Goal: Information Seeking & Learning: Learn about a topic

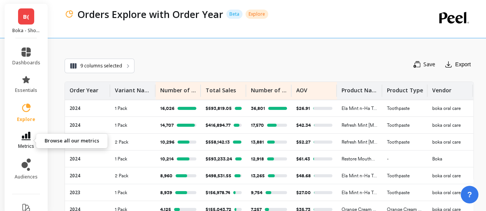
click at [22, 138] on icon at bounding box center [25, 136] width 9 height 8
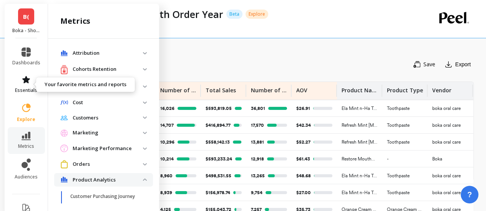
click at [23, 79] on icon at bounding box center [26, 79] width 8 height 7
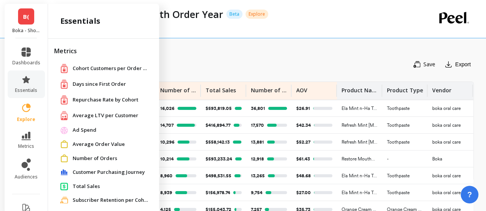
scroll to position [61, 0]
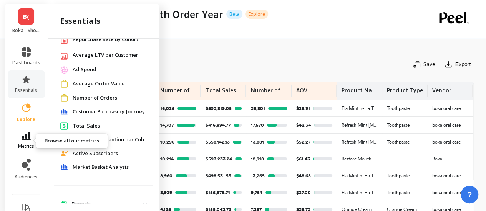
click at [21, 139] on icon at bounding box center [25, 136] width 9 height 8
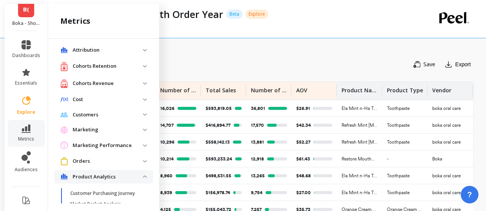
scroll to position [0, 0]
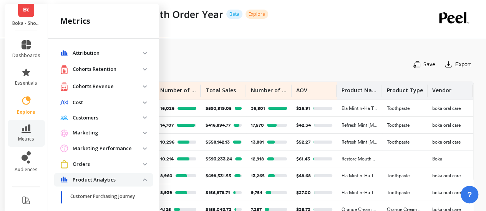
click at [107, 55] on p "Attribution" at bounding box center [108, 54] width 70 height 8
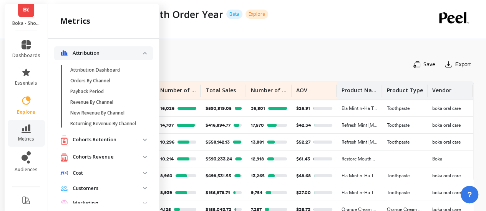
click at [107, 55] on p "Attribution" at bounding box center [108, 54] width 70 height 8
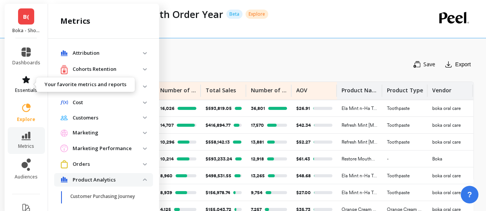
click at [24, 83] on icon at bounding box center [25, 79] width 9 height 9
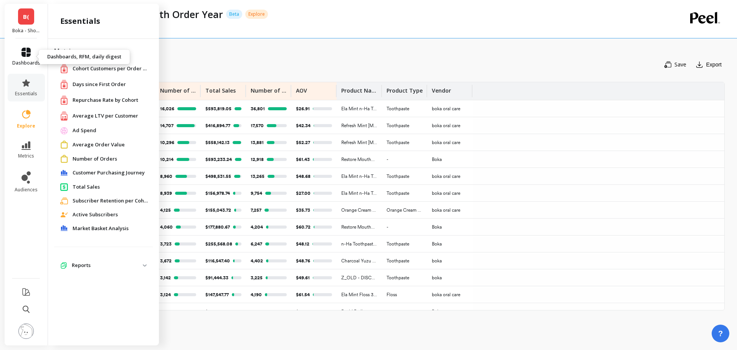
click at [34, 64] on span "dashboards" at bounding box center [26, 63] width 28 height 6
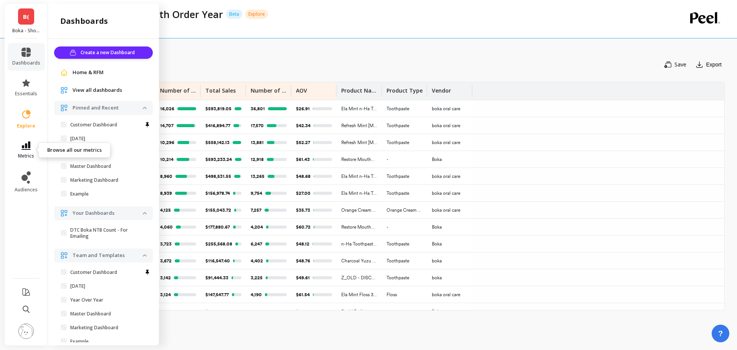
click at [27, 145] on icon at bounding box center [25, 145] width 9 height 8
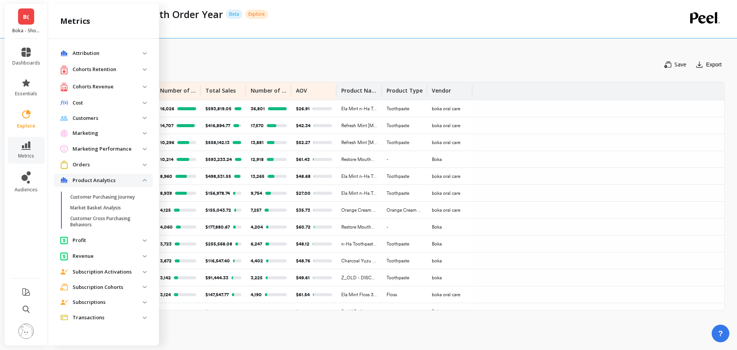
click at [107, 178] on p "Product Analytics" at bounding box center [108, 181] width 70 height 8
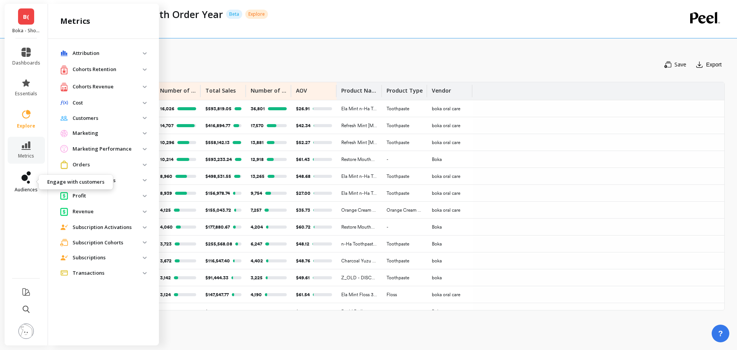
click at [28, 180] on icon at bounding box center [25, 177] width 9 height 12
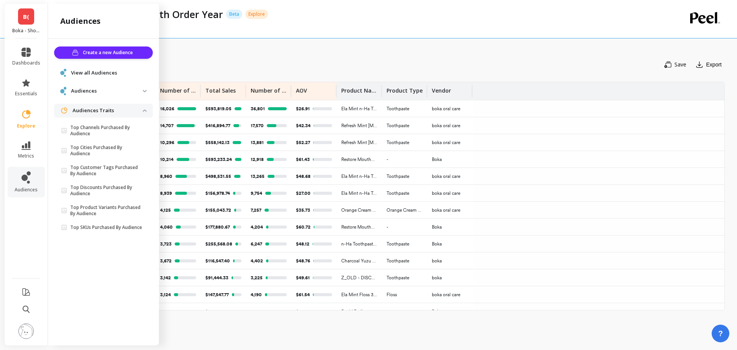
click at [32, 22] on link "B(" at bounding box center [26, 16] width 16 height 16
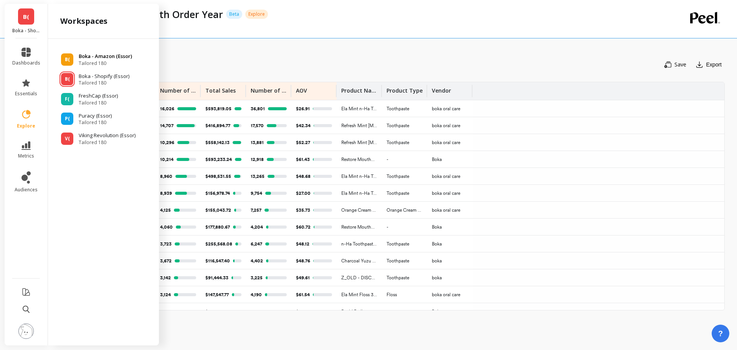
click at [94, 60] on span "Tailored 180" at bounding box center [105, 63] width 53 height 6
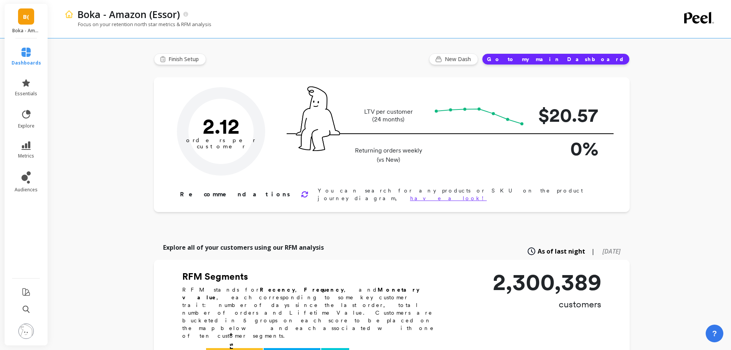
type input "Champions"
type input "240930"
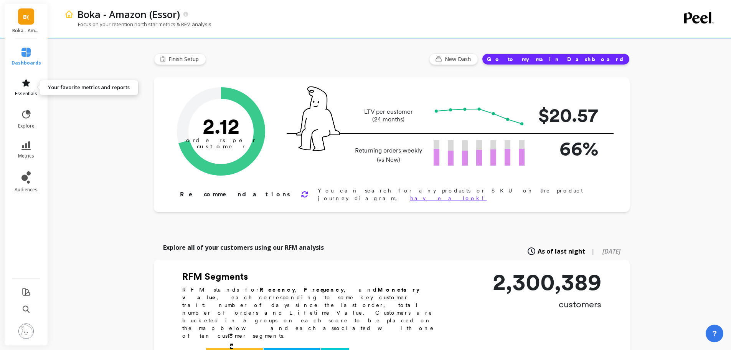
click at [24, 86] on icon at bounding box center [26, 82] width 8 height 7
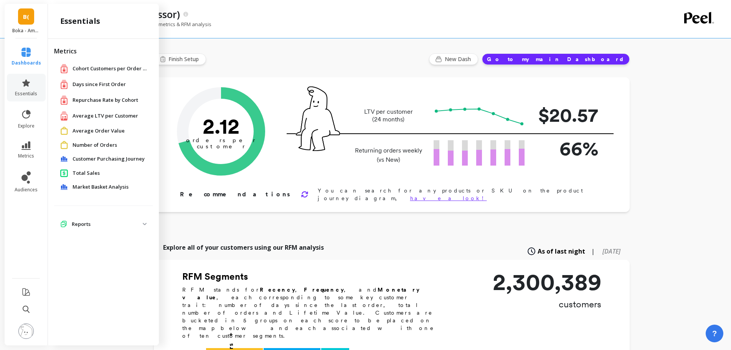
click at [108, 225] on p "Reports" at bounding box center [107, 224] width 71 height 8
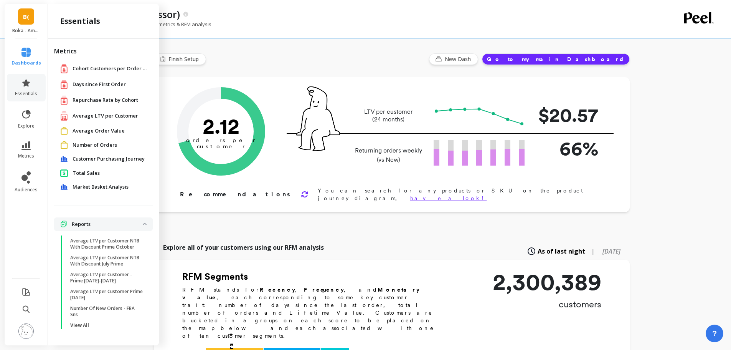
click at [108, 225] on p "Reports" at bounding box center [107, 224] width 71 height 8
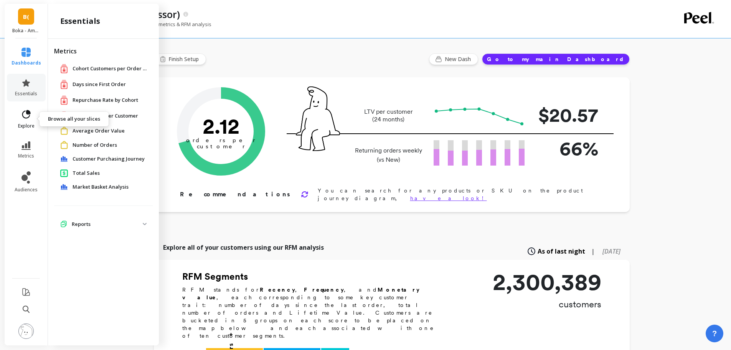
click at [21, 114] on icon at bounding box center [26, 114] width 11 height 11
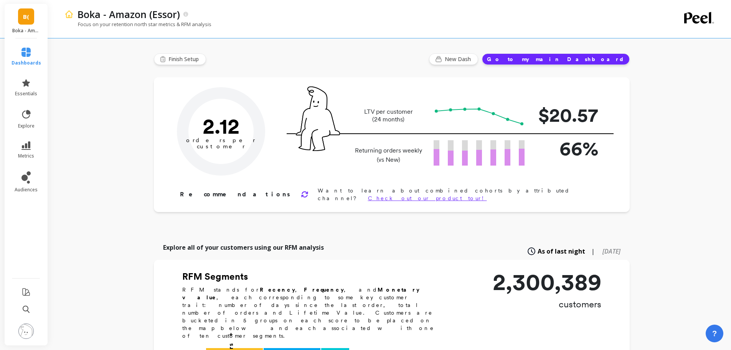
type input "Champions"
type input "240930"
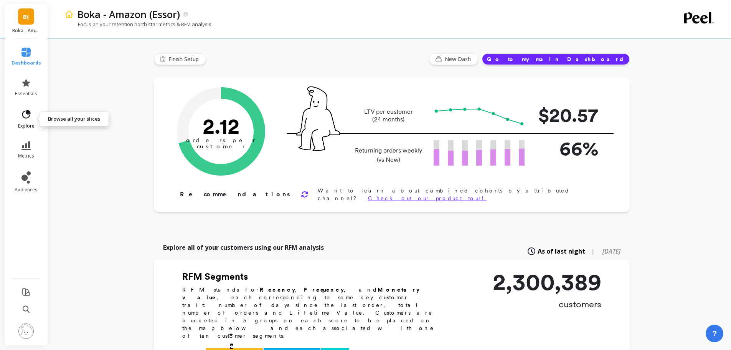
click at [22, 118] on icon at bounding box center [26, 114] width 11 height 11
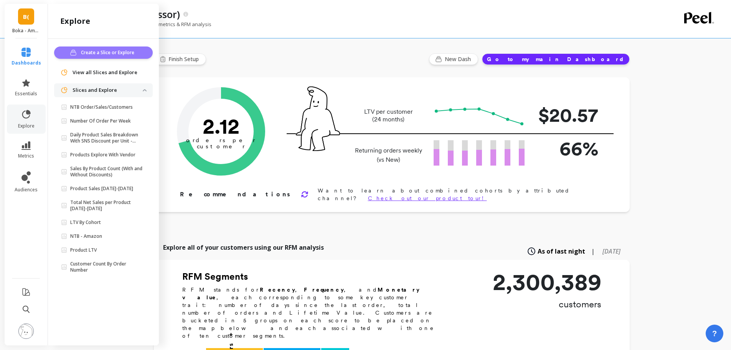
click at [114, 52] on span "Create a Slice or Explore" at bounding box center [109, 53] width 56 height 8
click at [29, 12] on link "B(" at bounding box center [26, 16] width 16 height 16
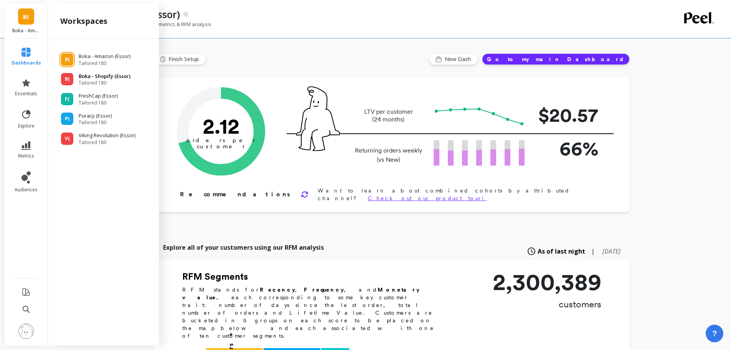
click at [78, 83] on div "B( Boka - Shopify (Essor) Tailored 180" at bounding box center [103, 80] width 99 height 14
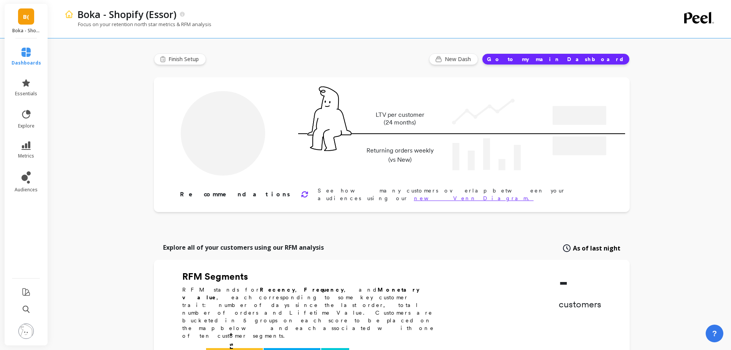
type input "Champions"
type input "32278"
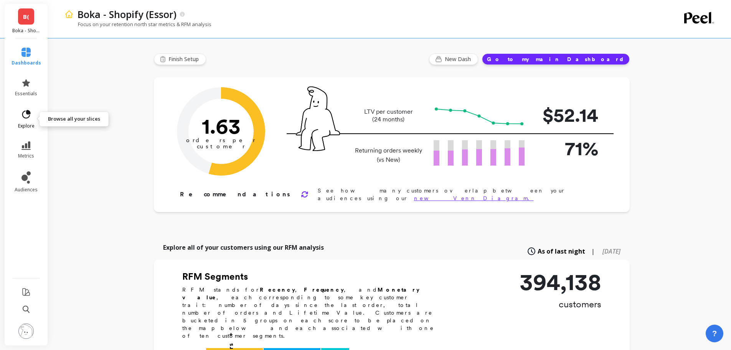
click at [21, 117] on icon at bounding box center [26, 114] width 11 height 11
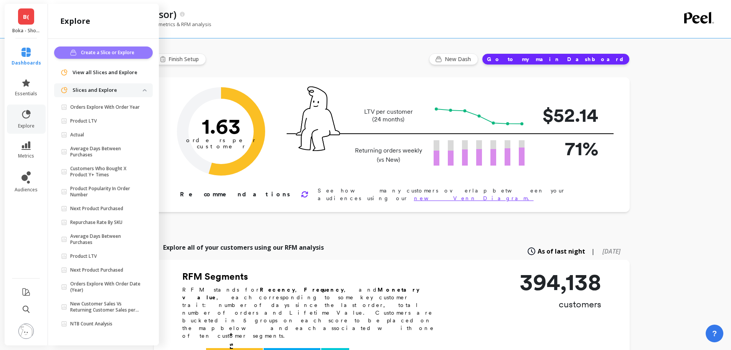
click at [88, 54] on span "Create a Slice or Explore" at bounding box center [109, 53] width 56 height 8
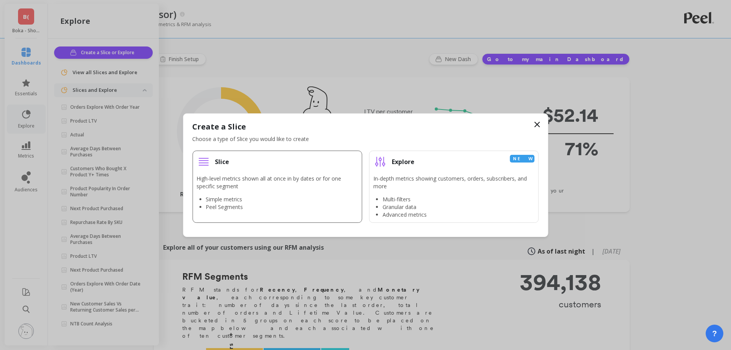
click at [335, 176] on p "High-level metrics shown all at once in by dates or for one specific segment" at bounding box center [277, 182] width 161 height 15
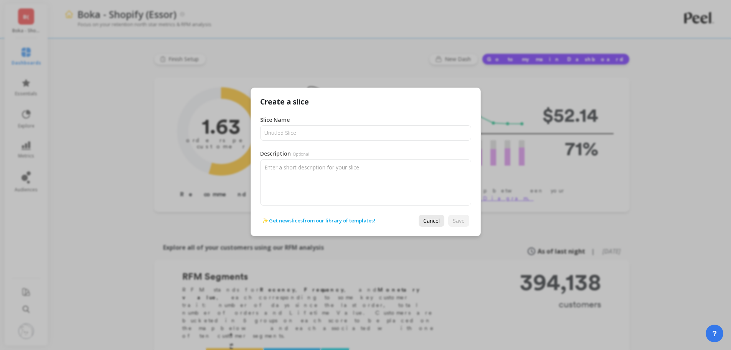
click at [432, 218] on span "Cancel" at bounding box center [431, 220] width 17 height 7
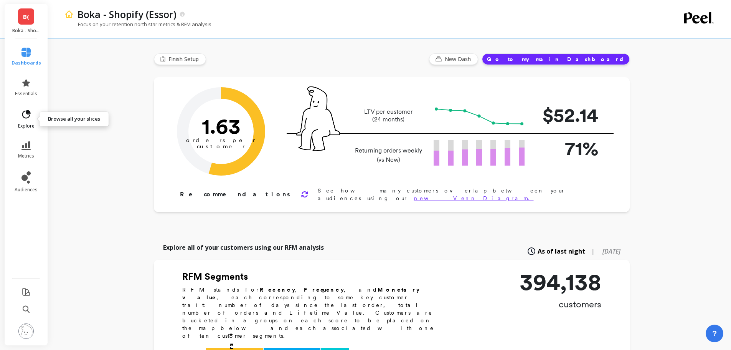
click at [26, 114] on icon at bounding box center [26, 114] width 8 height 8
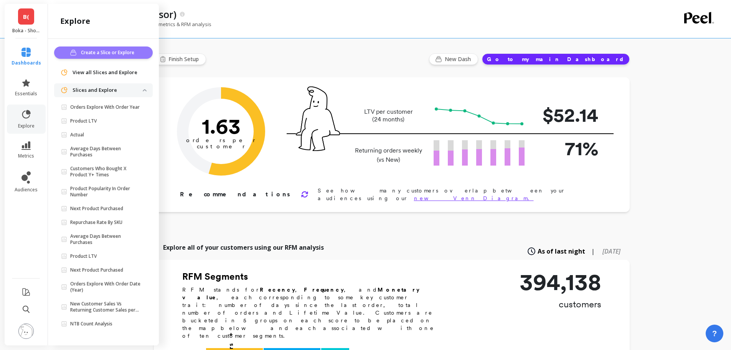
click at [93, 49] on span "Create a Slice or Explore" at bounding box center [109, 53] width 56 height 8
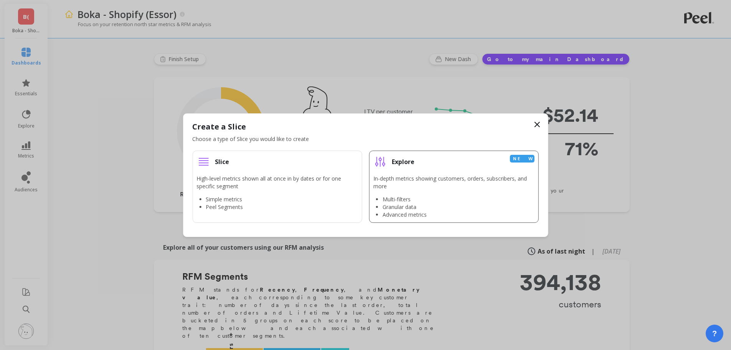
click at [405, 175] on p "In-depth metrics showing customers, orders, subscribers, and more" at bounding box center [453, 182] width 161 height 15
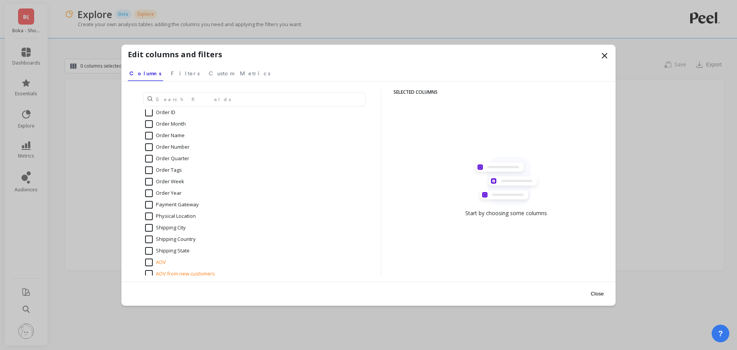
scroll to position [877, 0]
click at [156, 191] on input "Order Year" at bounding box center [163, 194] width 36 height 8
checkbox input "true"
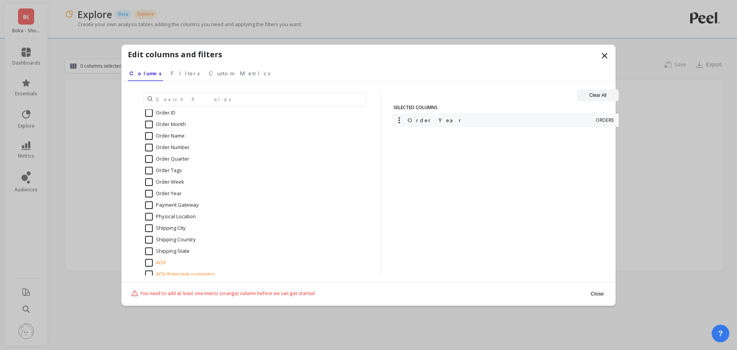
click at [175, 125] on input "Order Month" at bounding box center [165, 125] width 41 height 8
checkbox input "true"
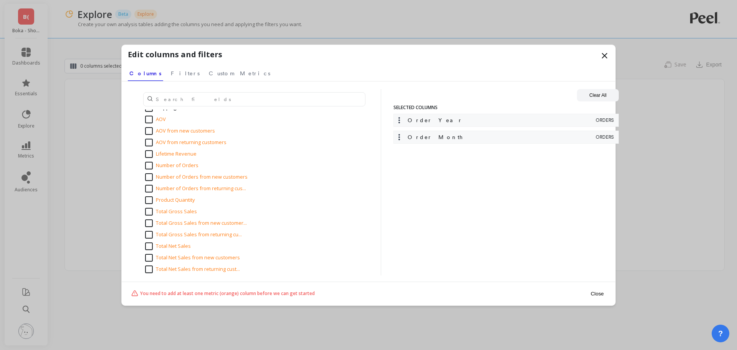
scroll to position [1021, 0]
click at [149, 200] on input "Product Quantity" at bounding box center [170, 200] width 50 height 8
checkbox input "true"
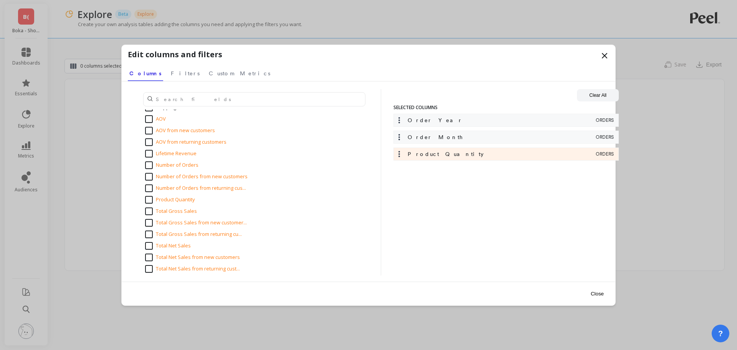
click at [166, 165] on input "Number of Orders" at bounding box center [171, 165] width 53 height 8
checkbox input "true"
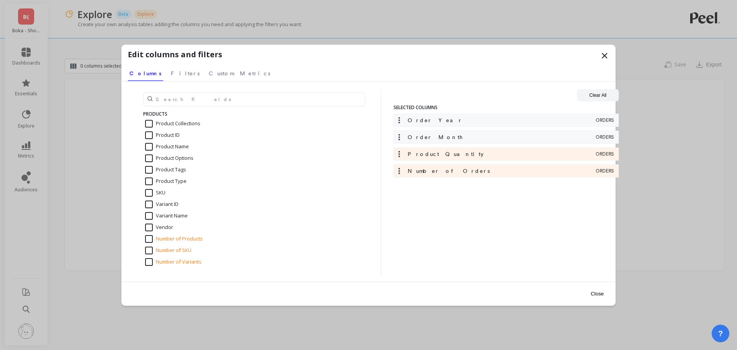
scroll to position [1335, 0]
click at [161, 194] on input "SKU" at bounding box center [155, 193] width 20 height 8
checkbox input "true"
click at [422, 189] on div "SKU" at bounding box center [491, 188] width 192 height 8
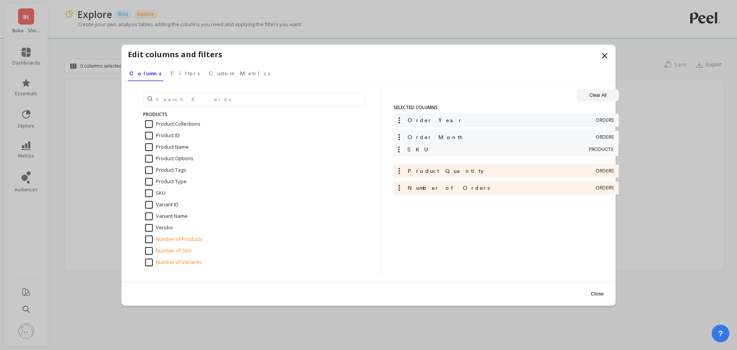
drag, startPoint x: 400, startPoint y: 189, endPoint x: 399, endPoint y: 148, distance: 40.7
click at [399, 148] on div "Order Year ORDERS Order Month ORDERS Product Quantity ORDERS Number of Orders O…" at bounding box center [505, 156] width 225 height 84
click at [209, 73] on span "Custom Metrics" at bounding box center [239, 73] width 61 height 8
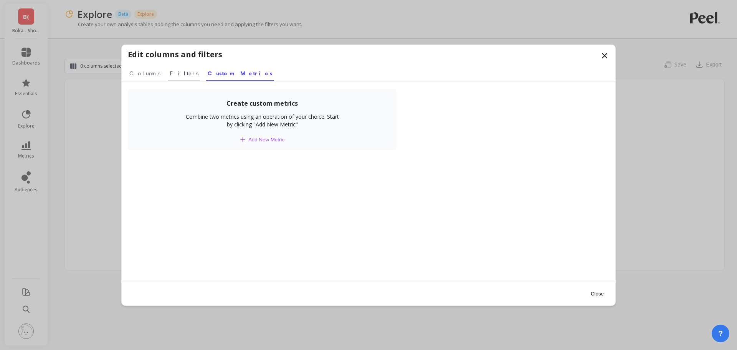
click at [171, 74] on span "Filters" at bounding box center [184, 73] width 29 height 8
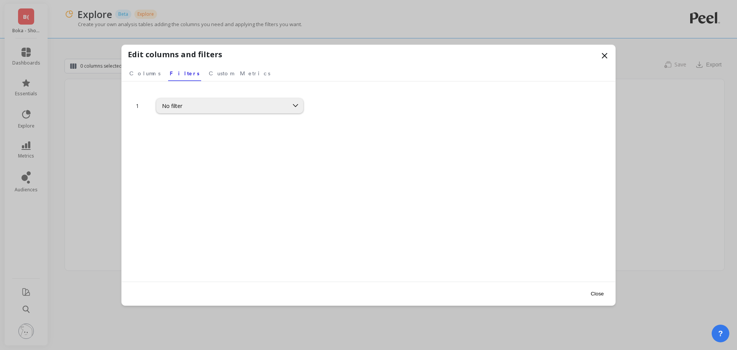
click at [206, 103] on div "No filter" at bounding box center [222, 105] width 121 height 7
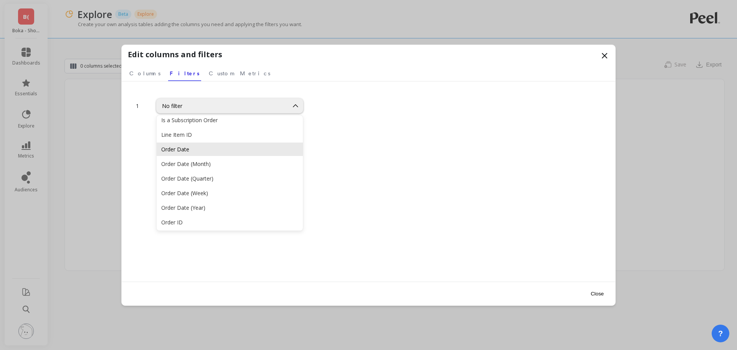
click at [191, 146] on div "Order Date" at bounding box center [229, 148] width 137 height 7
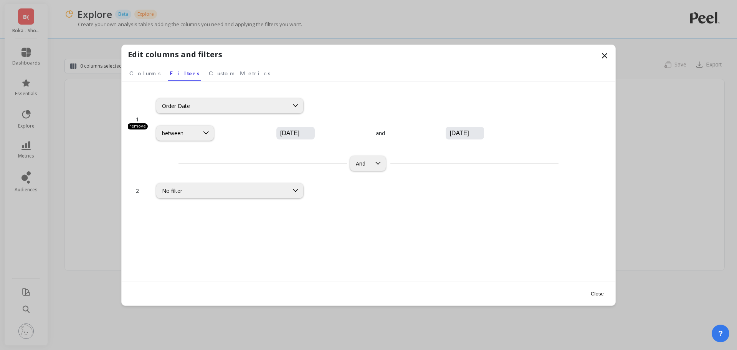
click at [279, 133] on input "08/21/2025" at bounding box center [318, 133] width 78 height 8
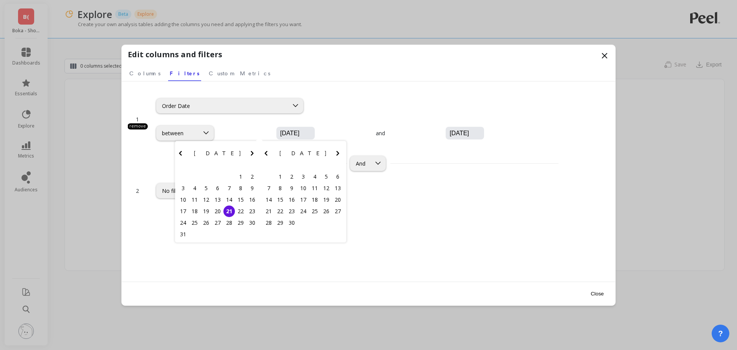
click at [184, 153] on icon "Previous Month" at bounding box center [180, 153] width 9 height 9
click at [208, 176] on div "1" at bounding box center [206, 177] width 12 height 12
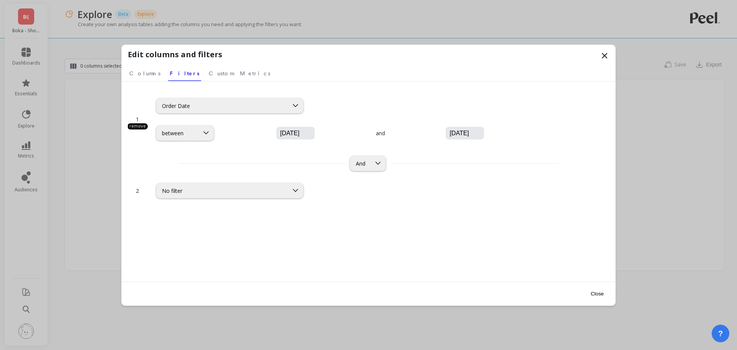
click at [279, 131] on input "07/01/2025" at bounding box center [318, 133] width 78 height 8
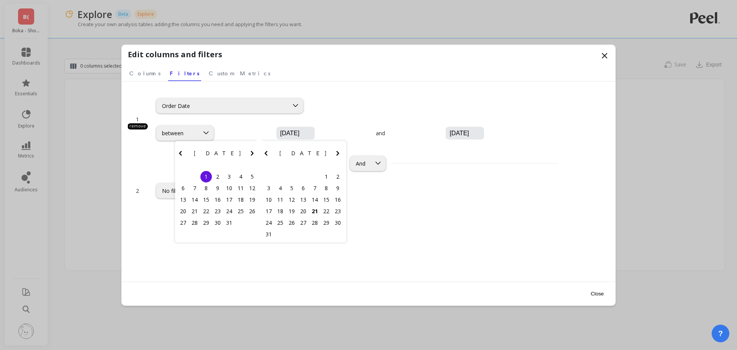
click at [180, 150] on icon "Previous Month" at bounding box center [180, 153] width 9 height 9
click at [185, 174] on div "1" at bounding box center [183, 177] width 12 height 12
type input "06/01/2025"
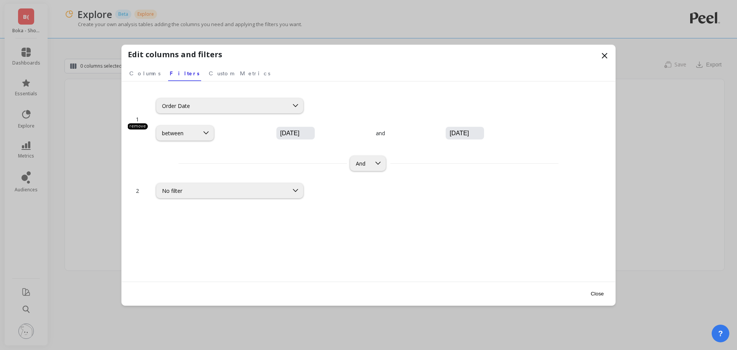
click at [597, 290] on button "Close" at bounding box center [597, 293] width 18 height 17
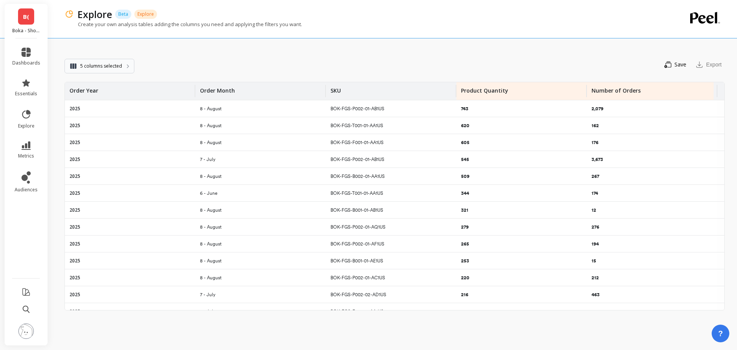
click at [103, 68] on span "5 columns selected" at bounding box center [101, 66] width 42 height 8
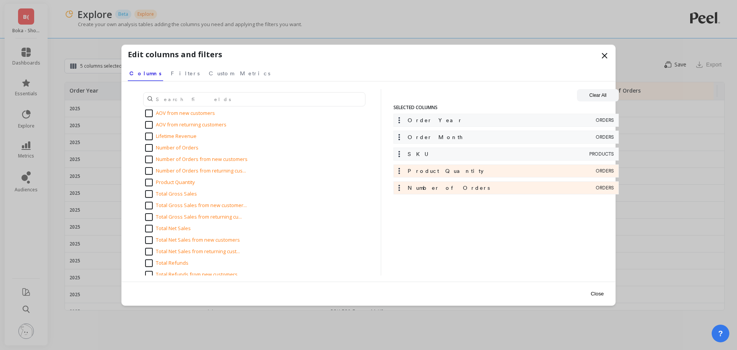
scroll to position [1039, 0]
click at [603, 55] on icon at bounding box center [604, 55] width 9 height 9
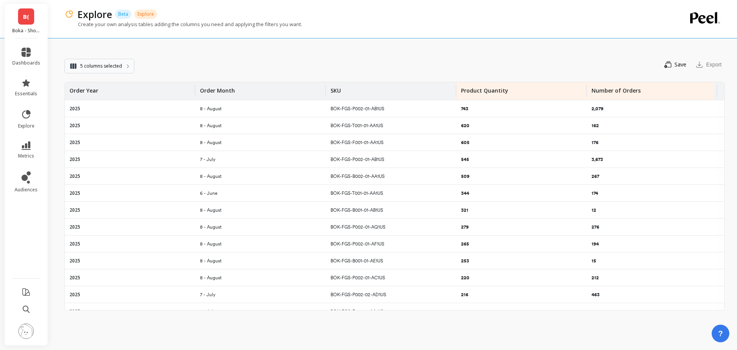
click at [128, 69] on button "5 columns selected" at bounding box center [99, 66] width 70 height 15
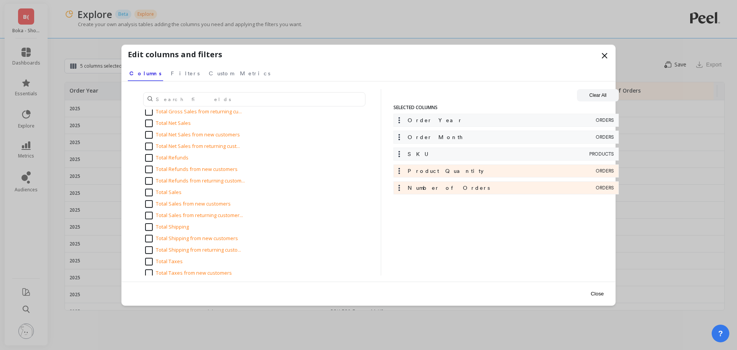
scroll to position [1143, 0]
click at [596, 294] on button "Close" at bounding box center [597, 293] width 18 height 17
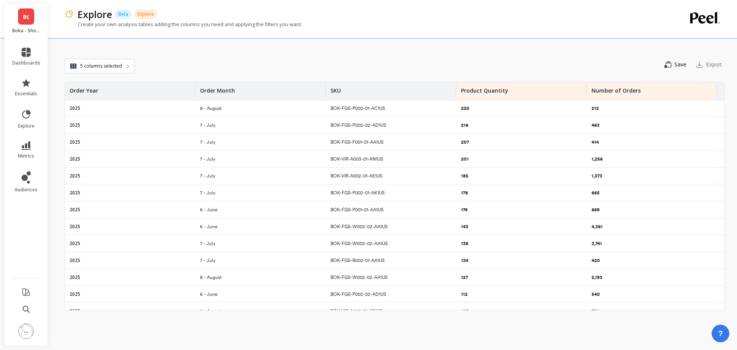
scroll to position [0, 0]
click at [130, 65] on button "5 columns selected" at bounding box center [99, 66] width 70 height 15
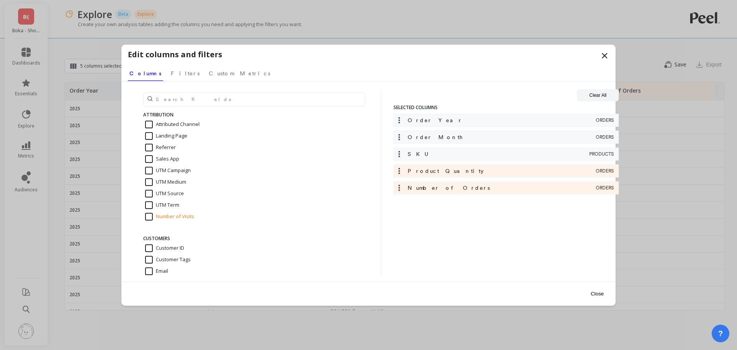
click at [399, 156] on icon at bounding box center [399, 154] width 2 height 6
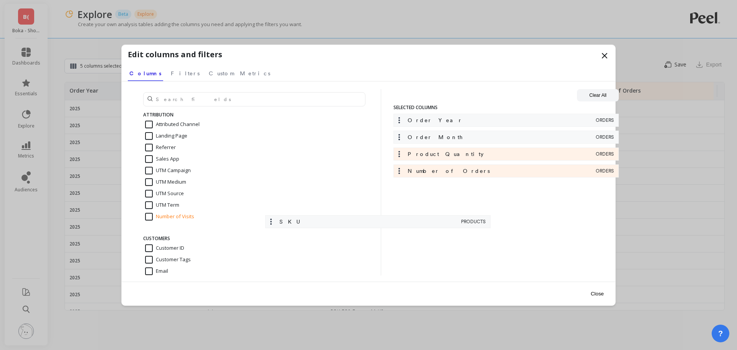
drag, startPoint x: 399, startPoint y: 156, endPoint x: 264, endPoint y: 227, distance: 152.1
click at [264, 227] on div "ATTRIBUTION Attributed Channel Landing Page Referrer Sales App UTM Campaign UTM…" at bounding box center [368, 182] width 481 height 186
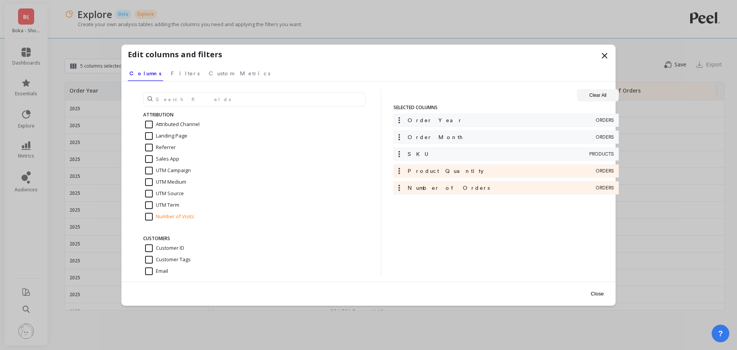
click at [485, 155] on div "SKU" at bounding box center [491, 154] width 192 height 8
click at [155, 154] on input "SKU" at bounding box center [155, 152] width 20 height 8
checkbox input "false"
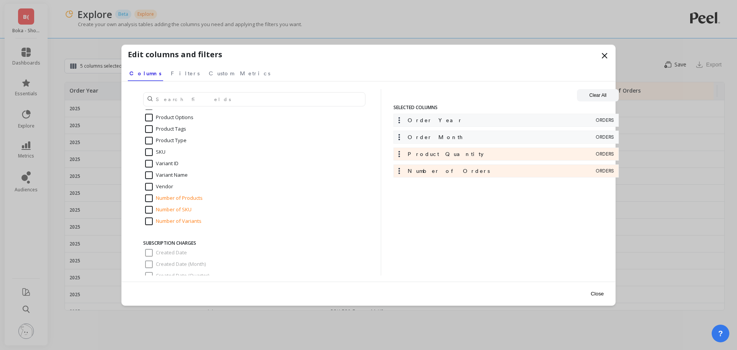
click at [595, 292] on button "Close" at bounding box center [597, 293] width 18 height 17
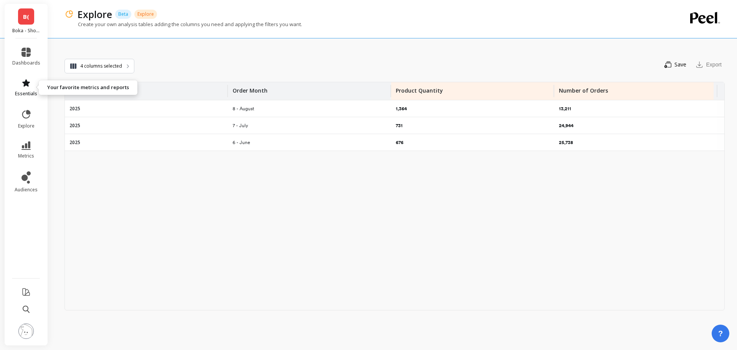
click at [28, 85] on icon at bounding box center [25, 82] width 9 height 9
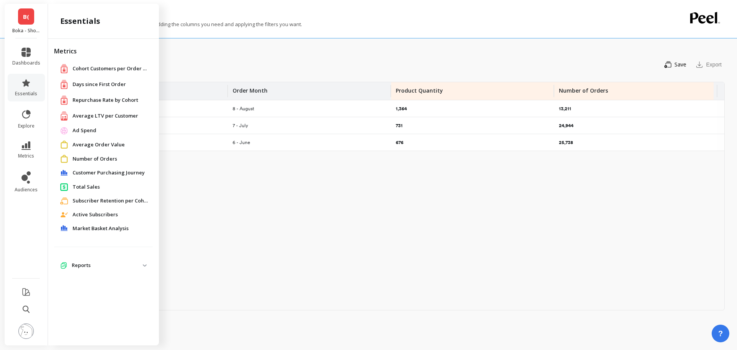
click at [90, 264] on p "Reports" at bounding box center [107, 265] width 71 height 8
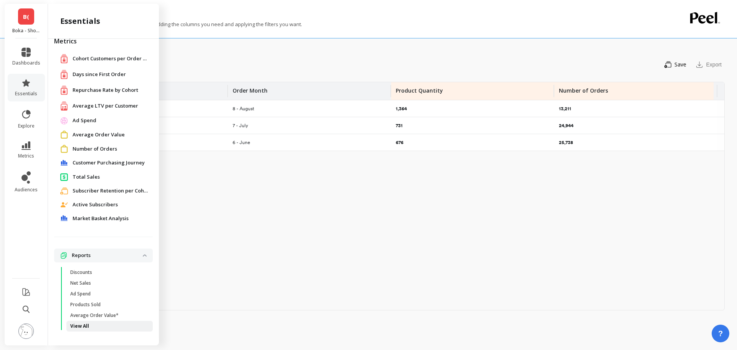
scroll to position [9, 0]
click at [89, 325] on span "View All" at bounding box center [106, 327] width 73 height 6
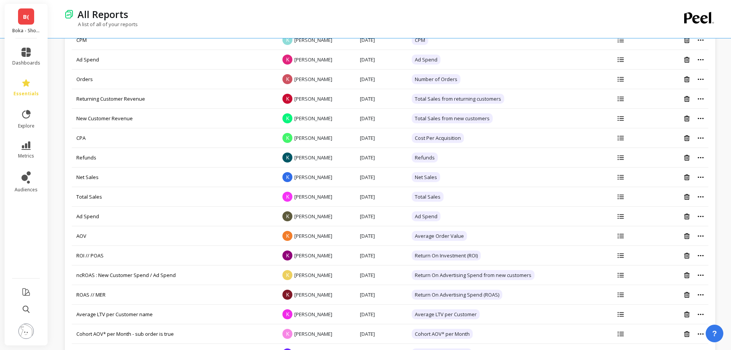
scroll to position [966, 0]
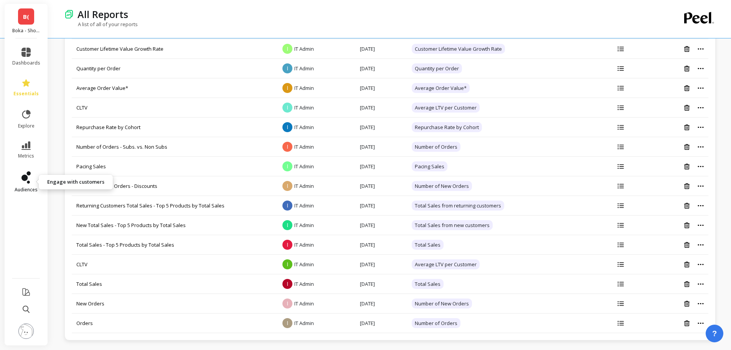
click at [24, 177] on icon at bounding box center [24, 178] width 6 height 6
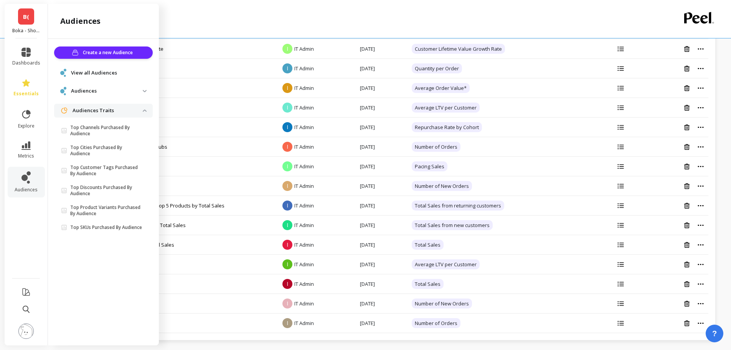
click at [25, 333] on img at bounding box center [25, 330] width 15 height 15
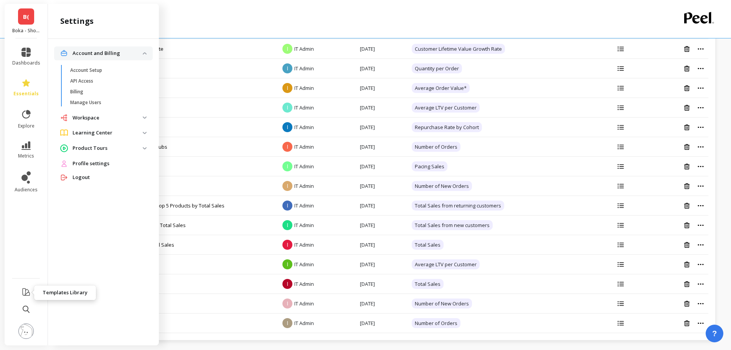
click at [29, 294] on icon at bounding box center [25, 291] width 9 height 9
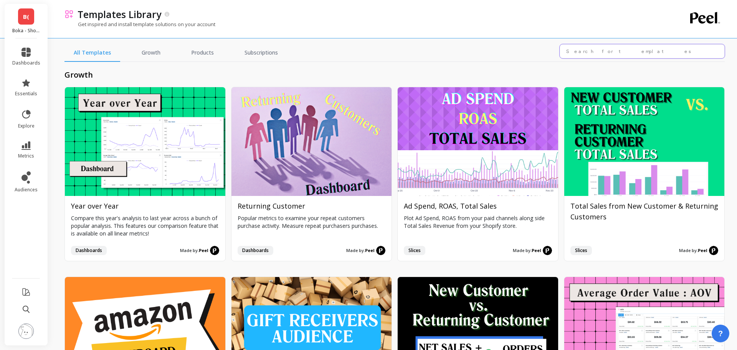
click at [609, 47] on input "text" at bounding box center [642, 51] width 165 height 14
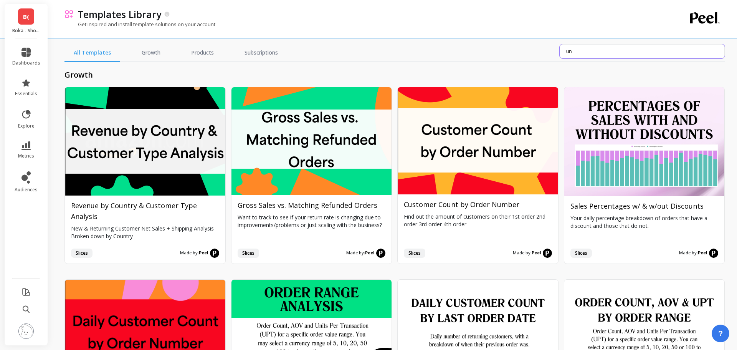
type input "u"
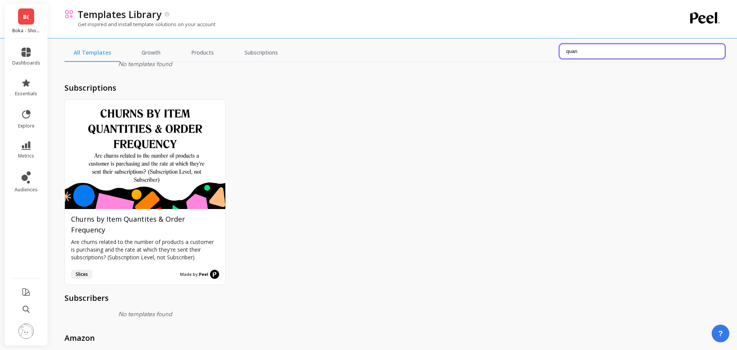
scroll to position [117, 0]
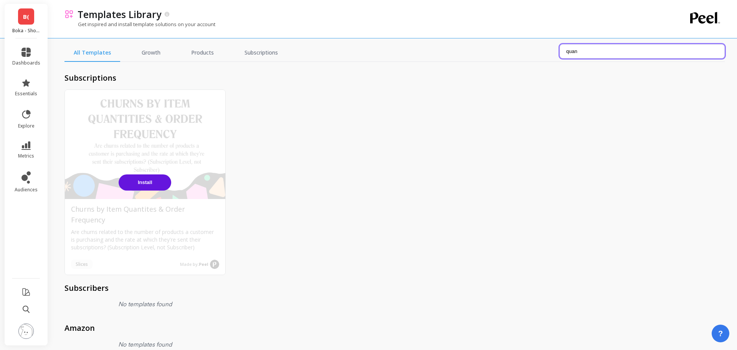
type input "quan"
click at [157, 175] on button "Install" at bounding box center [145, 182] width 53 height 16
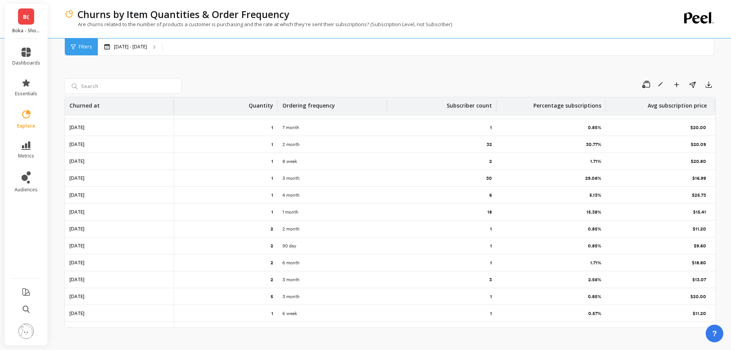
scroll to position [0, 12]
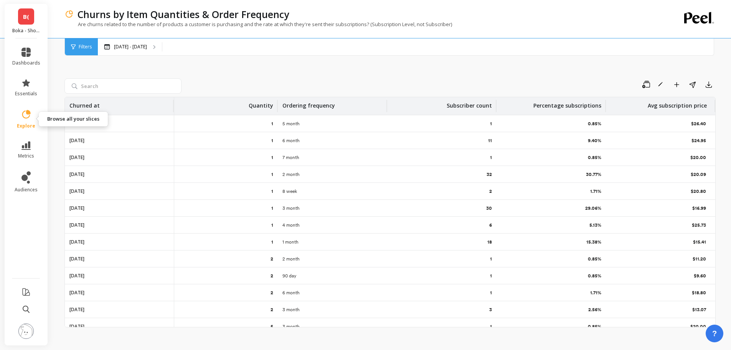
click at [26, 117] on icon at bounding box center [26, 114] width 11 height 11
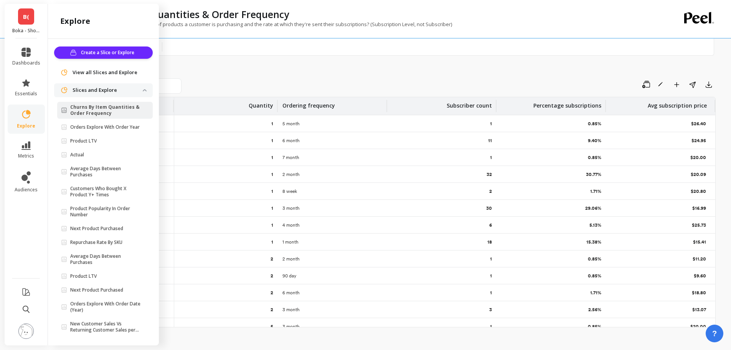
click at [88, 73] on span "View all Slices and Explore" at bounding box center [105, 73] width 65 height 8
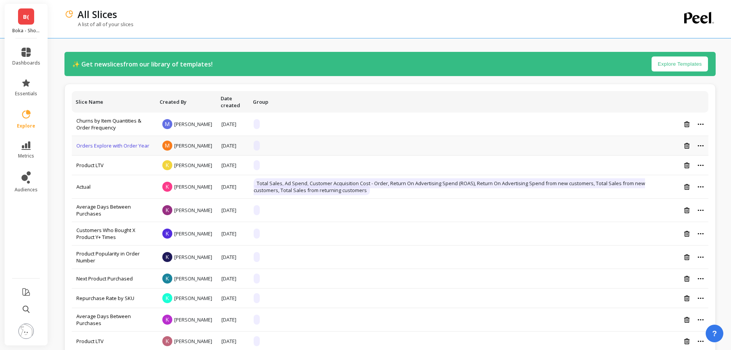
click at [118, 147] on link "Orders Explore with Order Year" at bounding box center [112, 145] width 73 height 7
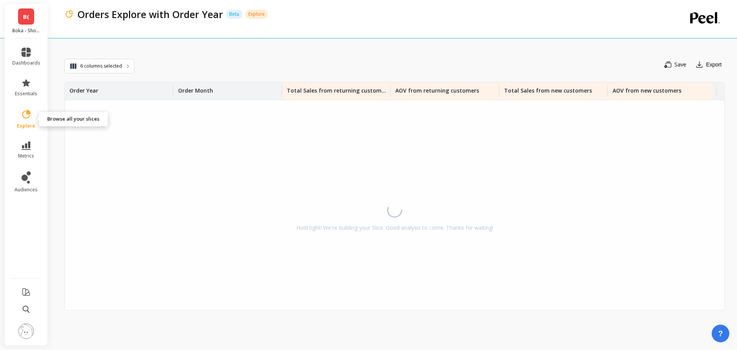
click at [26, 119] on icon at bounding box center [26, 114] width 11 height 11
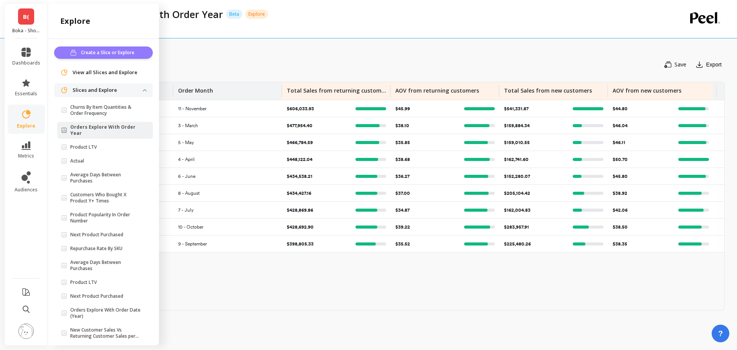
click at [99, 54] on span "Create a Slice or Explore" at bounding box center [109, 53] width 56 height 8
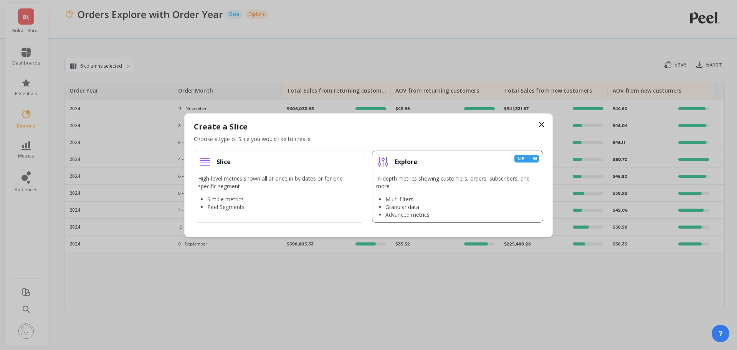
click at [403, 190] on p "In-depth metrics showing customers, orders, subscribers, and more" at bounding box center [457, 182] width 163 height 15
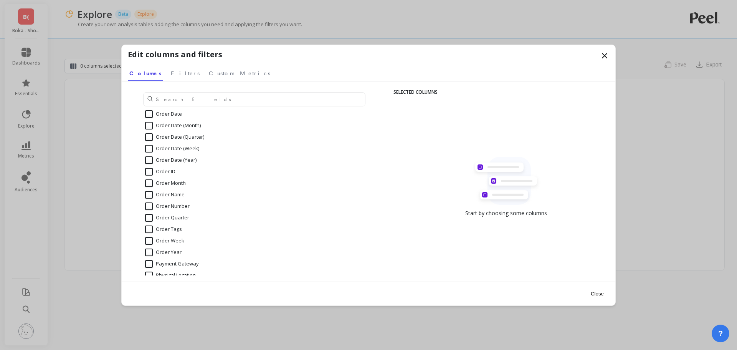
scroll to position [824, 0]
click at [158, 246] on input "Order Year" at bounding box center [163, 247] width 36 height 8
checkbox input "true"
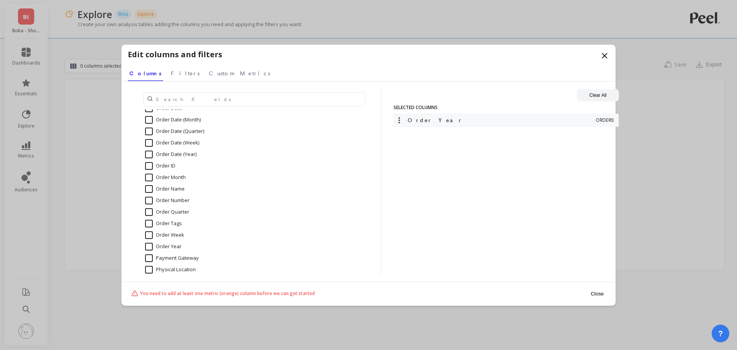
click at [160, 176] on input "Order Month" at bounding box center [165, 177] width 41 height 8
checkbox input "true"
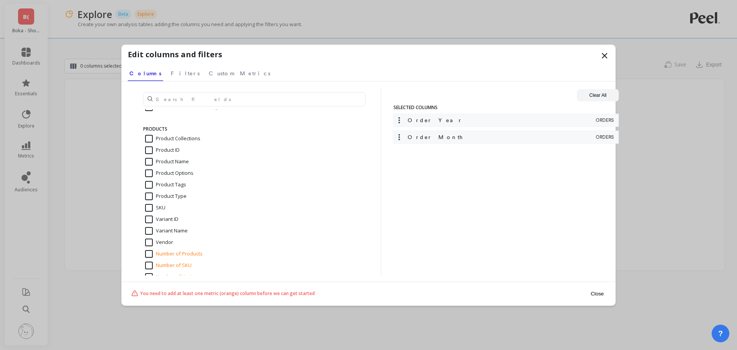
scroll to position [1320, 0]
click at [161, 208] on input "SKU" at bounding box center [155, 209] width 20 height 8
checkbox input "true"
click at [166, 229] on input "Variant Name" at bounding box center [166, 232] width 43 height 8
checkbox input "true"
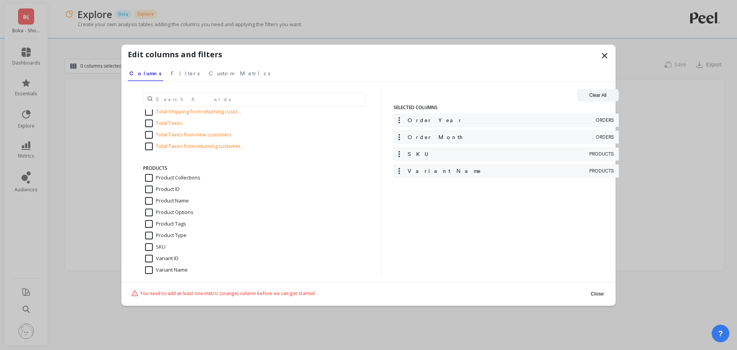
scroll to position [1281, 0]
click at [154, 247] on input "SKU" at bounding box center [155, 247] width 20 height 8
checkbox input "false"
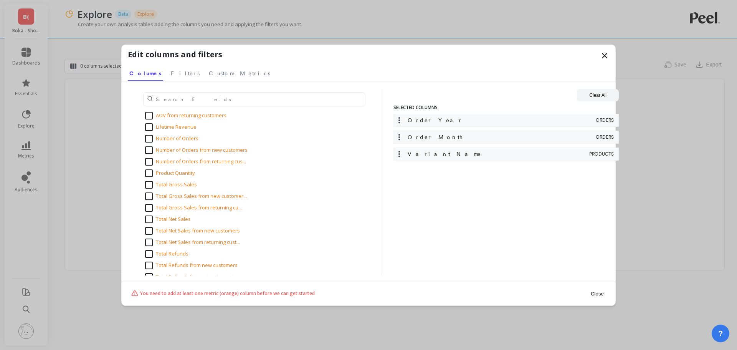
scroll to position [1046, 0]
click at [158, 174] on input "Product Quantity" at bounding box center [170, 174] width 50 height 8
checkbox input "true"
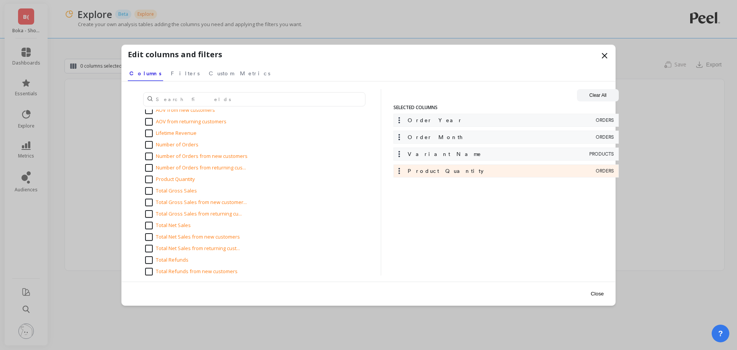
scroll to position [1041, 0]
click at [168, 143] on input "Number of Orders" at bounding box center [171, 145] width 53 height 8
checkbox input "true"
click at [167, 193] on input "Total Gross Sales" at bounding box center [171, 191] width 52 height 8
checkbox input "true"
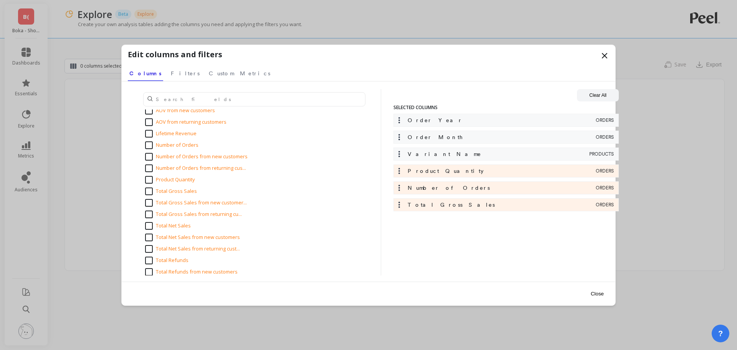
click at [166, 227] on input "Total Net Sales" at bounding box center [168, 226] width 46 height 8
checkbox input "true"
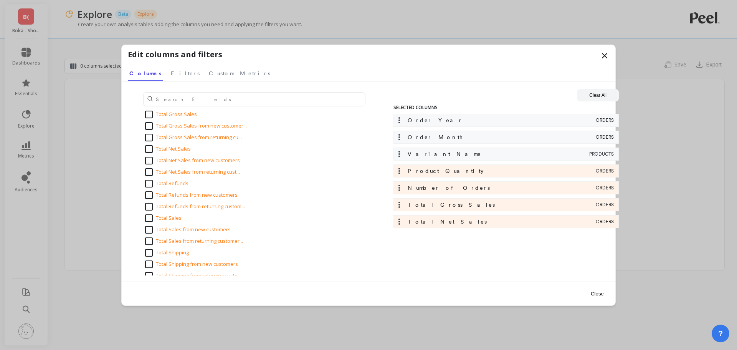
scroll to position [1120, 0]
click at [209, 74] on span "Custom Metrics" at bounding box center [239, 73] width 61 height 8
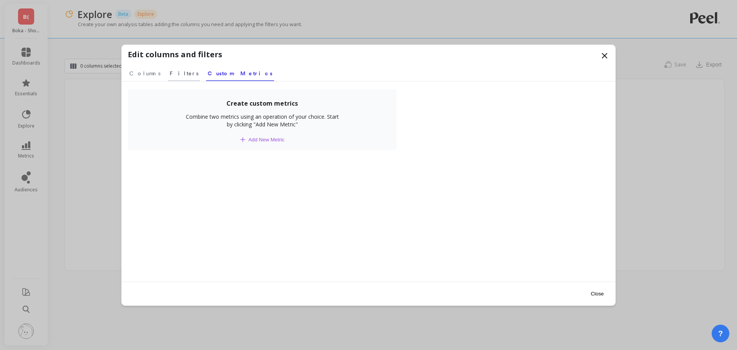
click at [170, 72] on span "Filters" at bounding box center [184, 73] width 29 height 8
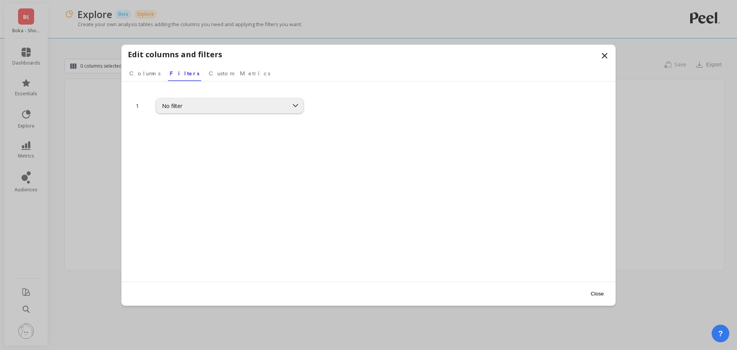
click at [223, 107] on div "No filter" at bounding box center [222, 105] width 121 height 7
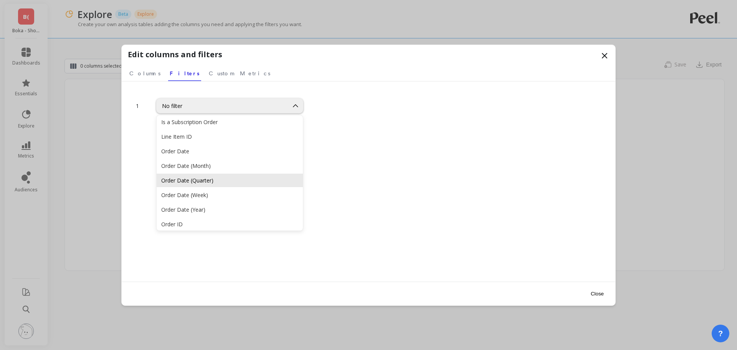
scroll to position [604, 0]
click at [192, 149] on div "Order Date" at bounding box center [229, 150] width 137 height 7
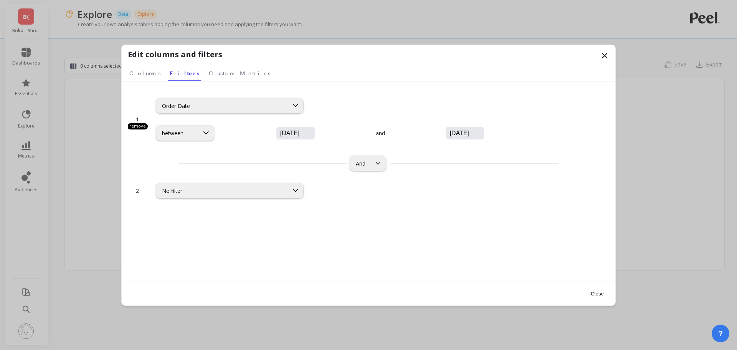
click at [279, 132] on input "08/21/2025" at bounding box center [318, 133] width 78 height 8
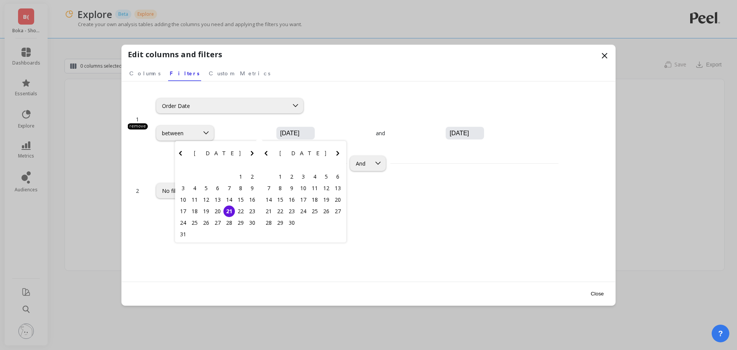
click at [181, 150] on icon "Previous Month" at bounding box center [180, 153] width 9 height 9
click at [182, 150] on icon "Previous Month" at bounding box center [180, 153] width 9 height 9
click at [183, 151] on icon "Previous Month" at bounding box center [180, 153] width 9 height 9
click at [228, 173] on div "1" at bounding box center [229, 177] width 12 height 12
type input "05/01/2025"
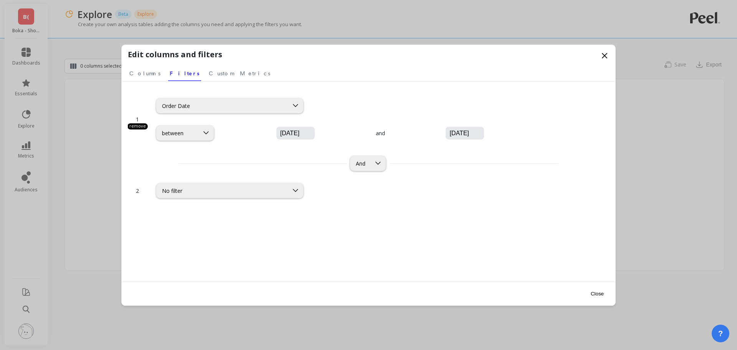
click at [449, 131] on input "08/21/2025" at bounding box center [488, 133] width 78 height 8
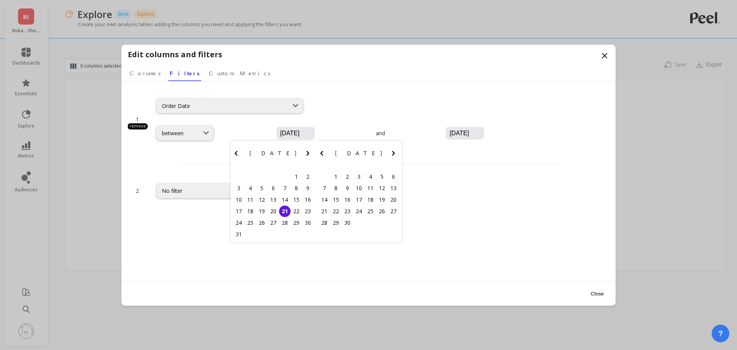
click at [233, 153] on icon "Previous Month" at bounding box center [235, 153] width 9 height 9
click at [284, 221] on div "31" at bounding box center [285, 223] width 12 height 12
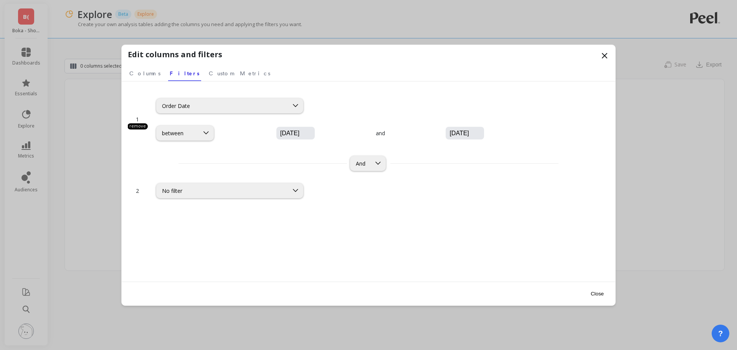
type input "07/31/2025"
click at [596, 292] on button "Close" at bounding box center [597, 293] width 18 height 17
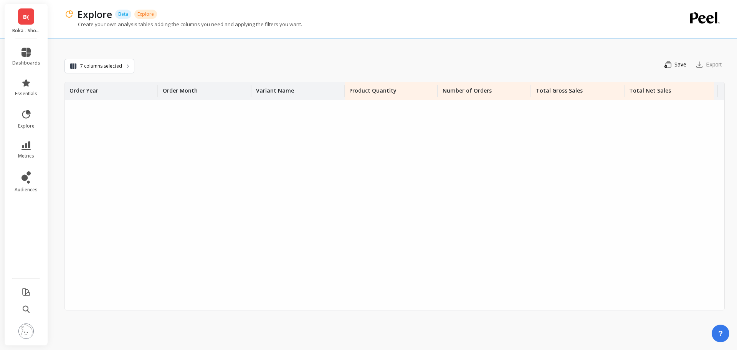
scroll to position [0, 0]
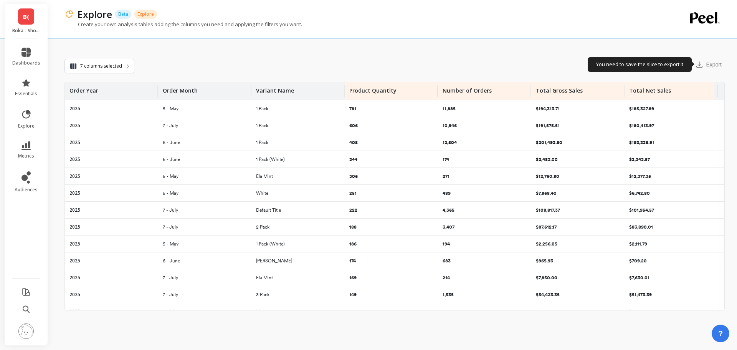
click at [701, 66] on div "Export" at bounding box center [708, 64] width 32 height 12
click at [27, 86] on icon at bounding box center [25, 82] width 9 height 9
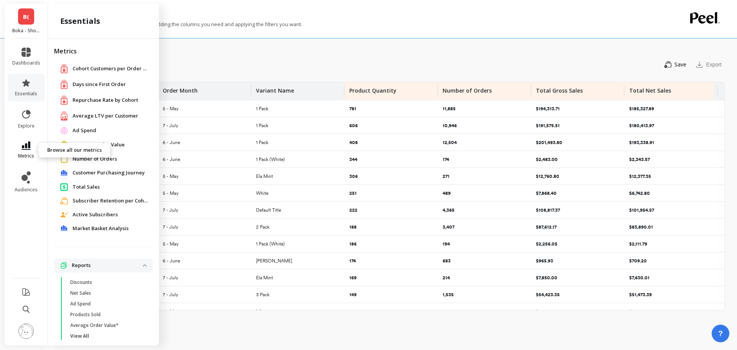
click at [27, 145] on icon at bounding box center [25, 145] width 9 height 8
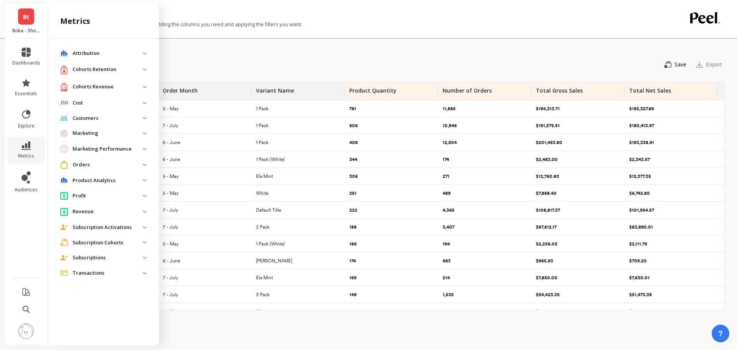
click at [103, 85] on p "Cohorts Revenue" at bounding box center [108, 87] width 70 height 8
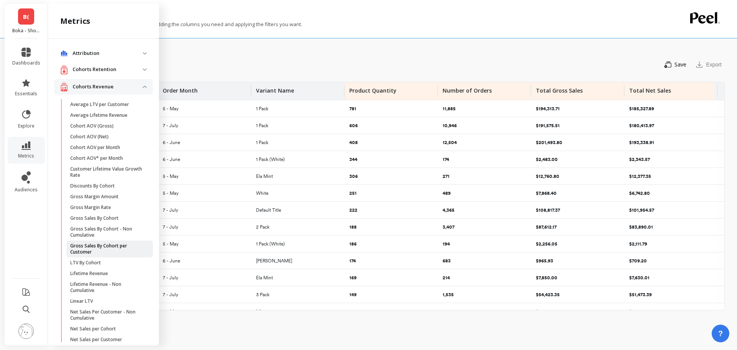
scroll to position [45, 0]
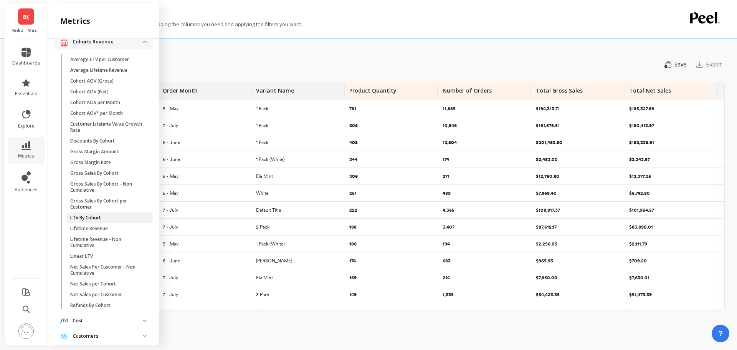
click at [95, 216] on p "LTV By Cohort" at bounding box center [85, 218] width 31 height 6
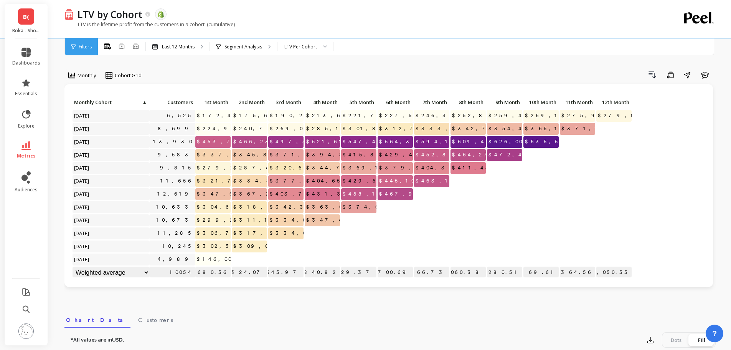
click at [303, 48] on div "LTV Per Cohort" at bounding box center [300, 46] width 33 height 7
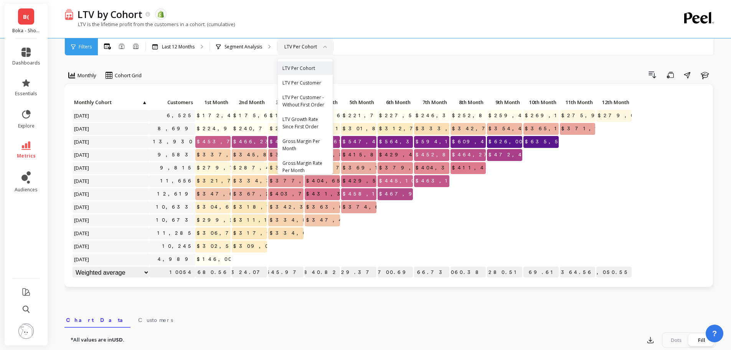
click at [306, 48] on div "LTV Per Cohort" at bounding box center [300, 46] width 33 height 7
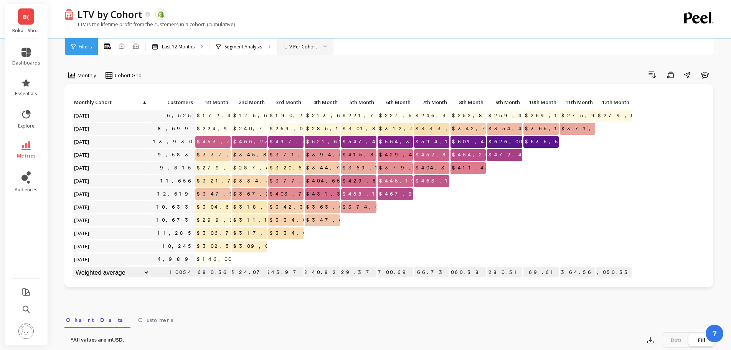
click at [309, 45] on div "LTV Per Cohort" at bounding box center [300, 46] width 33 height 7
click at [228, 70] on div "Drill Down Save Share Learn" at bounding box center [431, 75] width 569 height 12
click at [25, 147] on icon at bounding box center [25, 145] width 9 height 8
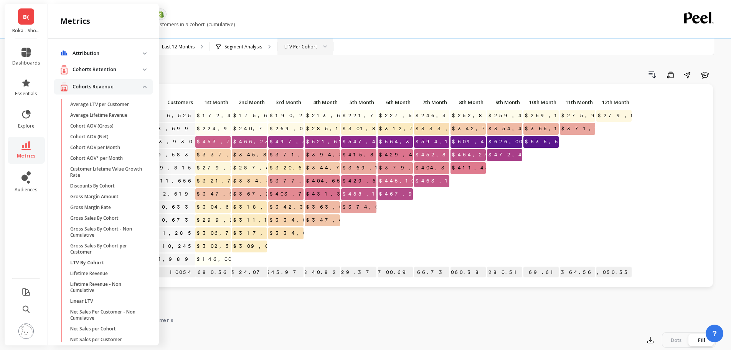
click at [109, 68] on p "Cohorts Retention" at bounding box center [108, 70] width 70 height 8
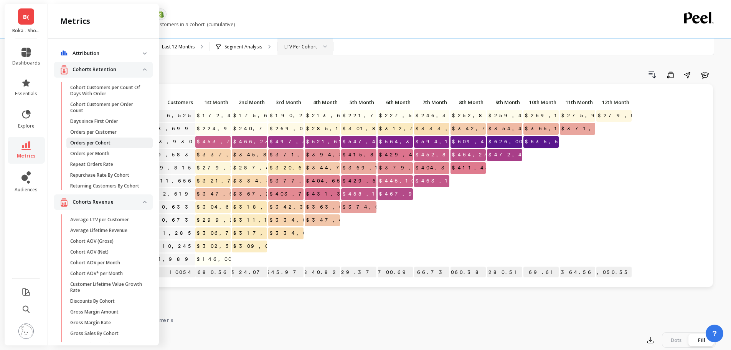
click at [109, 142] on p "Orders per Cohort" at bounding box center [90, 143] width 40 height 6
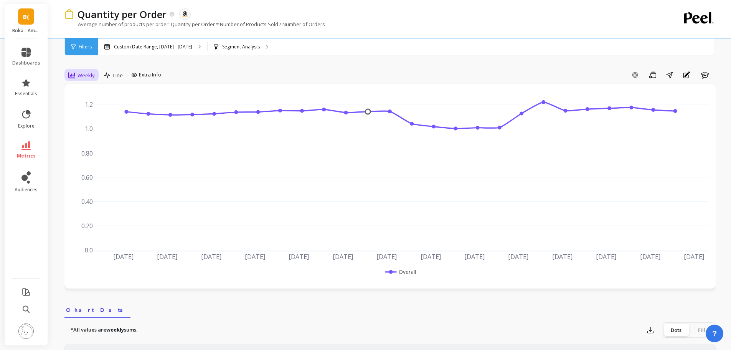
click at [82, 74] on span "Weekly" at bounding box center [86, 75] width 17 height 7
click at [91, 133] on div "Monthly" at bounding box center [93, 136] width 44 height 7
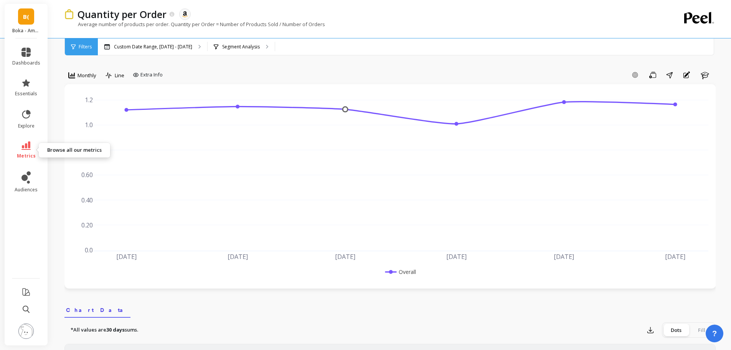
click at [28, 150] on link "metrics" at bounding box center [26, 150] width 28 height 18
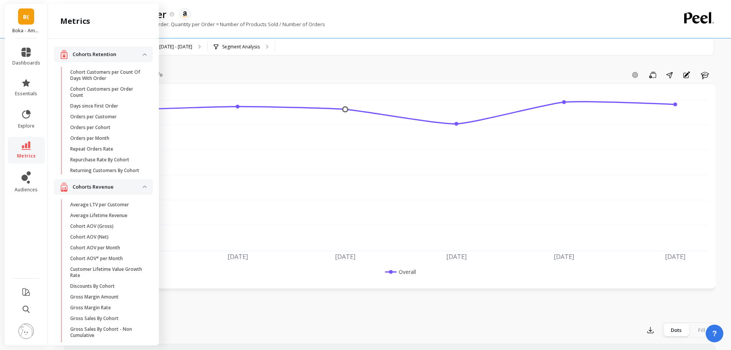
click at [28, 150] on link "metrics" at bounding box center [26, 150] width 28 height 18
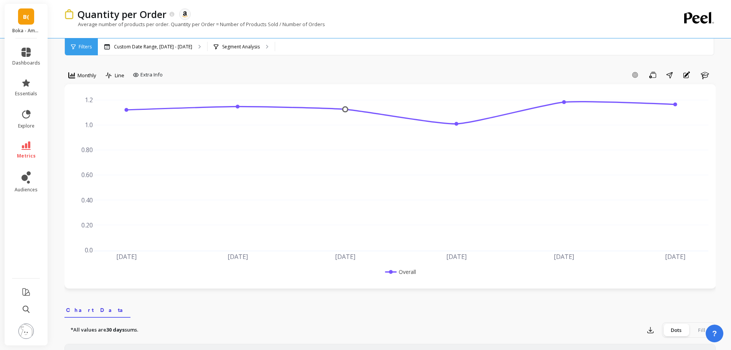
click at [28, 150] on link "metrics" at bounding box center [26, 150] width 28 height 18
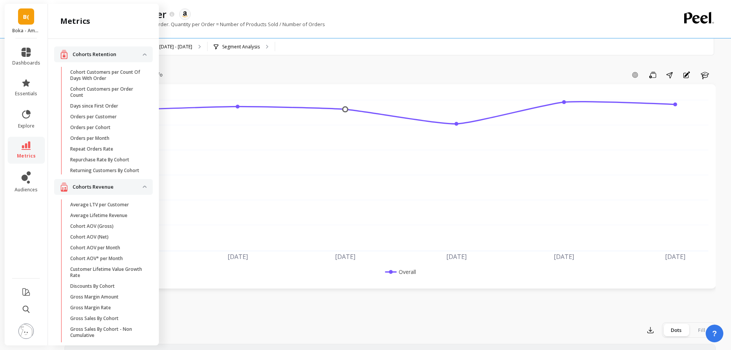
click at [28, 150] on link "metrics" at bounding box center [26, 150] width 28 height 18
